Goal: Information Seeking & Learning: Learn about a topic

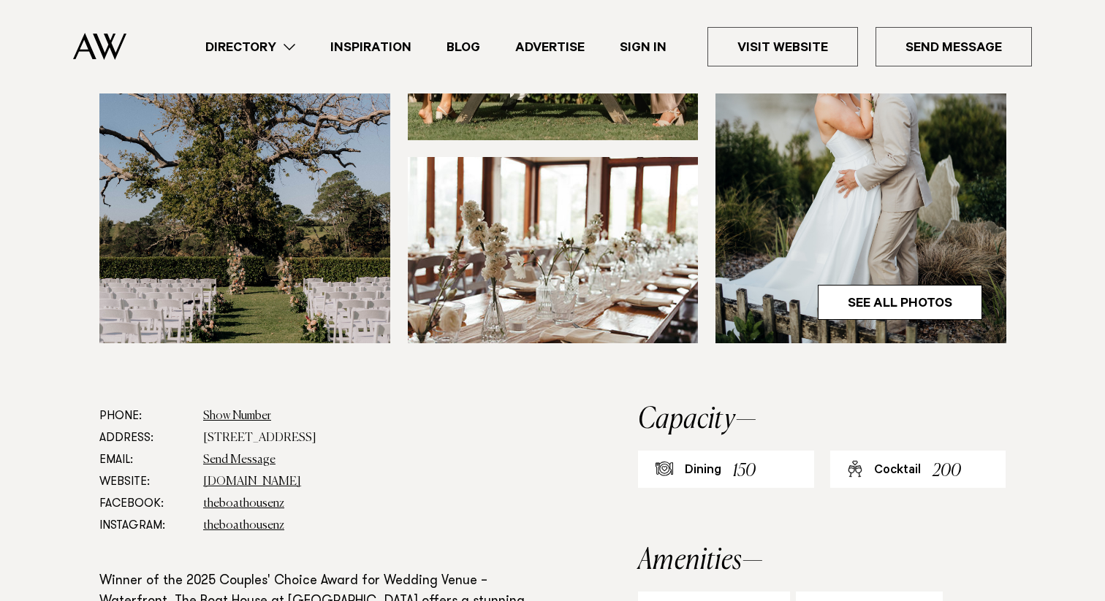
scroll to position [581, 0]
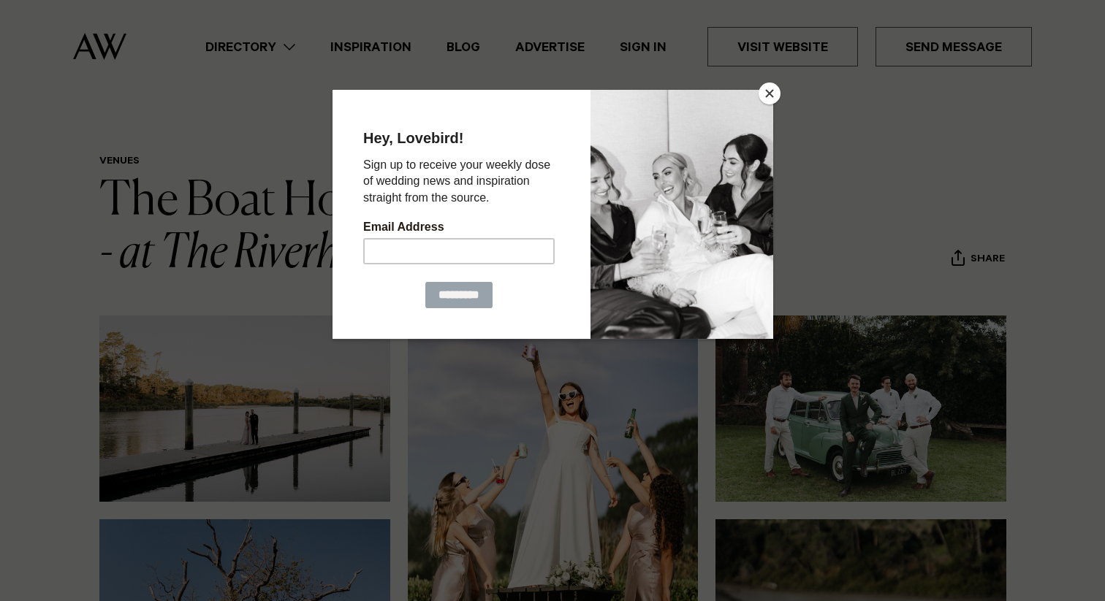
click at [770, 95] on button "Close" at bounding box center [770, 94] width 22 height 22
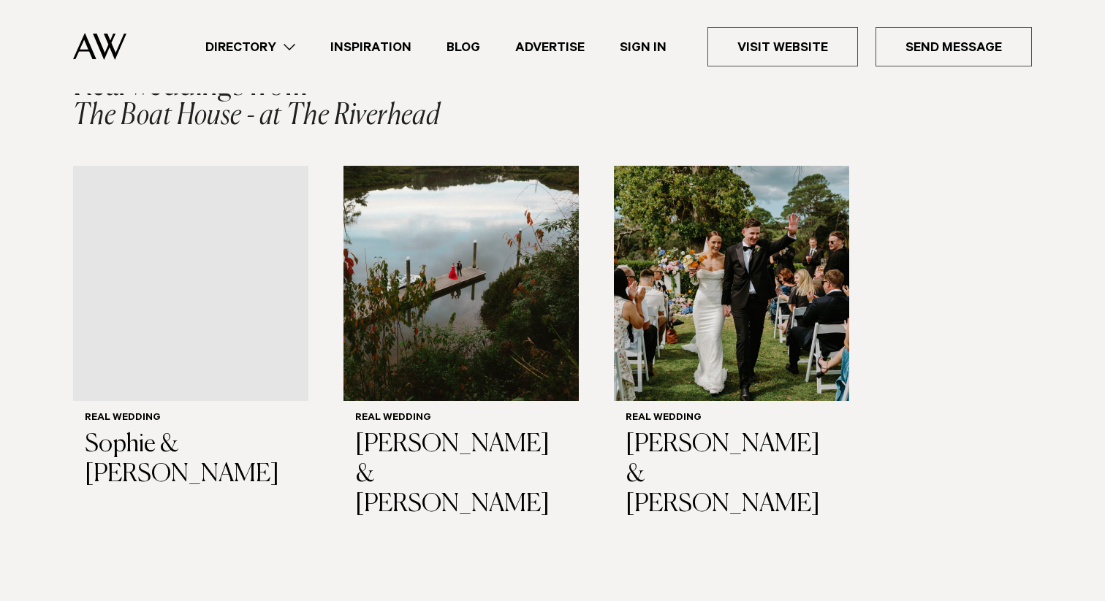
scroll to position [2142, 0]
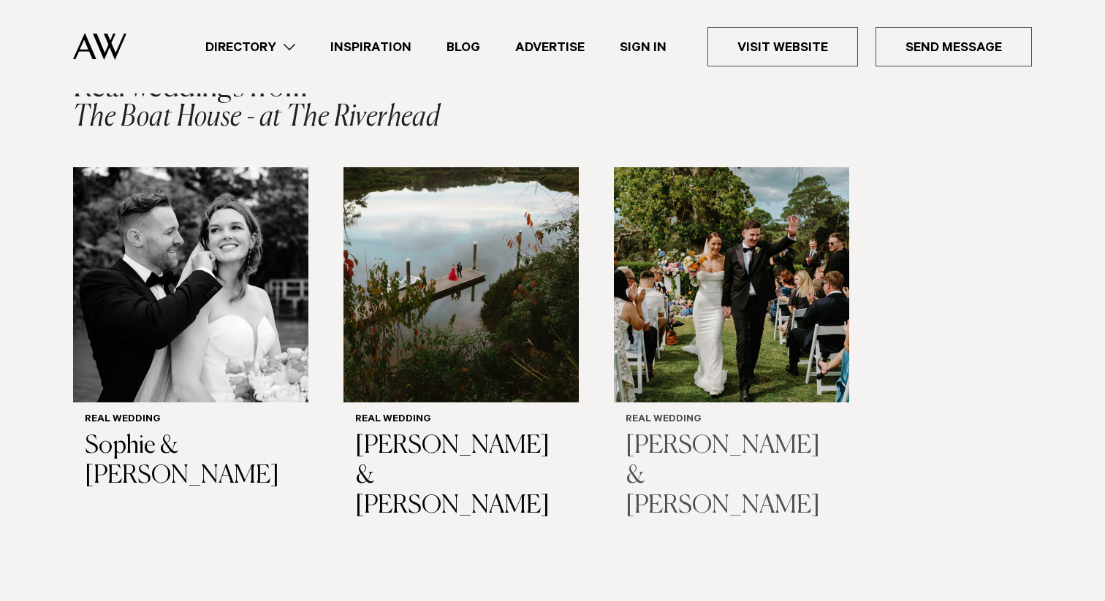
click at [674, 267] on img "3 / 3" at bounding box center [731, 284] width 235 height 235
click at [699, 271] on img "3 / 3" at bounding box center [731, 284] width 235 height 235
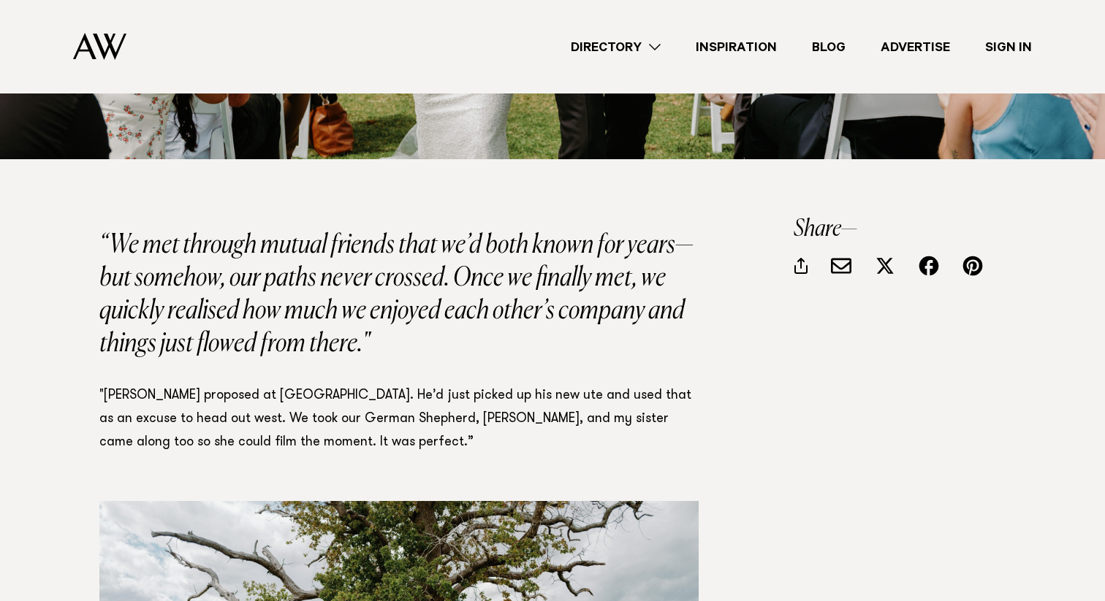
scroll to position [696, 0]
